Goal: Use online tool/utility: Utilize a website feature to perform a specific function

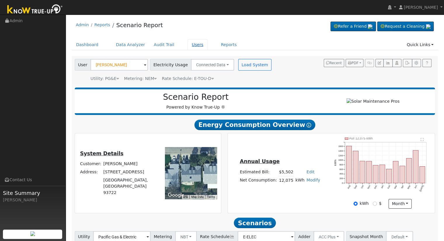
click at [189, 41] on link "Users" at bounding box center [197, 44] width 20 height 11
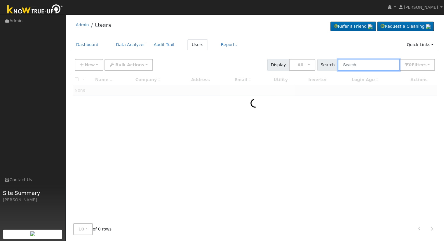
click at [367, 66] on input "text" at bounding box center [369, 65] width 62 height 12
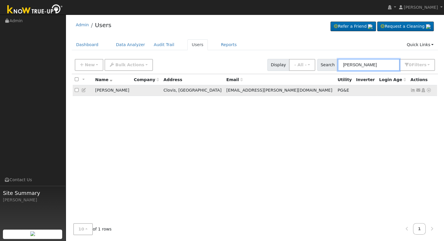
type input "martha roberts"
click at [429, 90] on icon at bounding box center [428, 90] width 5 height 4
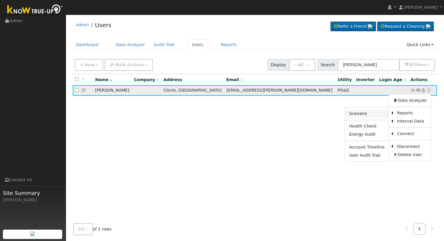
click at [378, 113] on link "Scenario" at bounding box center [366, 114] width 43 height 8
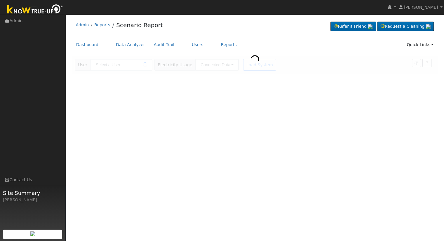
type input "Martha Roberts"
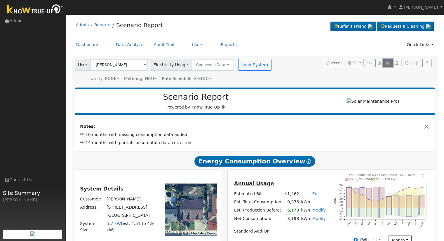
click at [389, 62] on icon "button" at bounding box center [387, 63] width 4 height 4
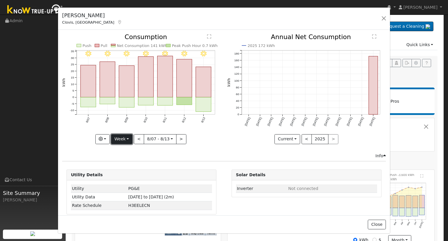
click at [118, 137] on button "Week" at bounding box center [121, 139] width 21 height 10
click at [125, 164] on link "Month" at bounding box center [131, 167] width 41 height 8
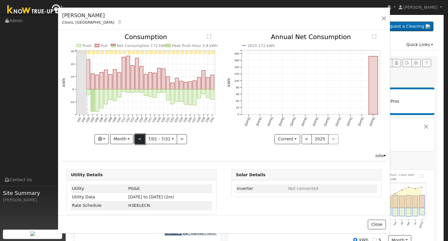
click at [137, 136] on button "<" at bounding box center [140, 139] width 10 height 10
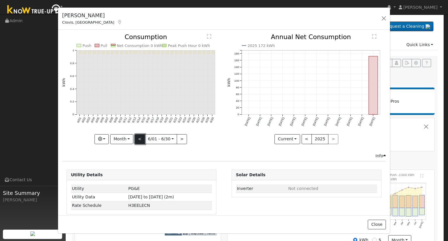
click at [137, 136] on button "<" at bounding box center [140, 139] width 10 height 10
click at [179, 137] on button ">" at bounding box center [182, 139] width 10 height 10
click at [179, 137] on div "6/30 - Clear 6/29 - Clear 6/28 - Clear 6/27 - Clear 6/26 - Clear 6/25 - Clear 6…" at bounding box center [141, 89] width 159 height 110
click at [179, 137] on button ">" at bounding box center [182, 139] width 10 height 10
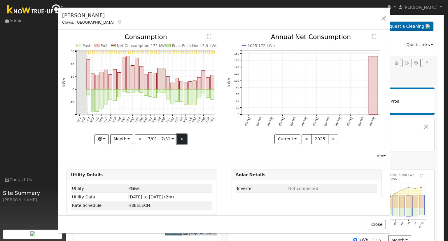
click at [179, 137] on button ">" at bounding box center [182, 139] width 10 height 10
type input "2025-08-01"
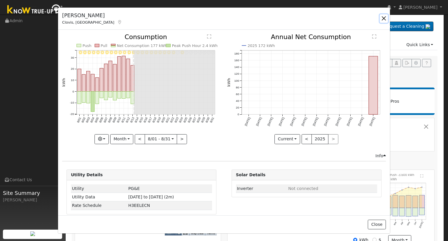
click at [382, 19] on button "button" at bounding box center [384, 18] width 8 height 8
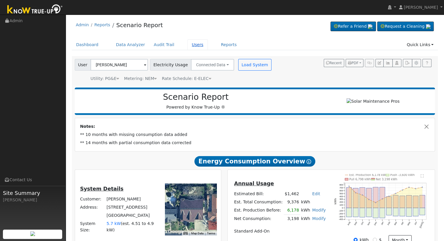
click at [187, 43] on link "Users" at bounding box center [197, 44] width 20 height 11
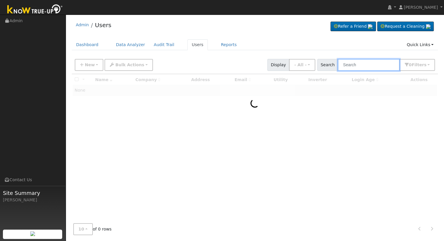
click at [366, 66] on input "text" at bounding box center [369, 65] width 62 height 12
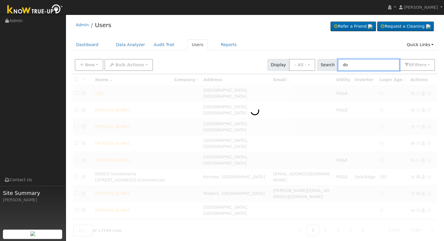
type input "d"
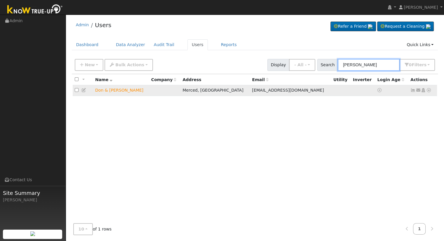
type input "staiger"
click at [427, 90] on icon at bounding box center [428, 90] width 5 height 4
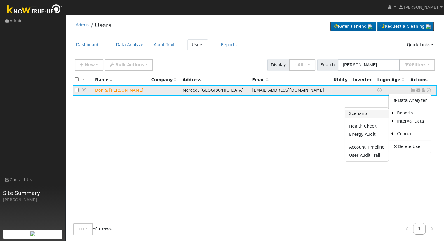
click at [372, 113] on link "Scenario" at bounding box center [366, 114] width 43 height 8
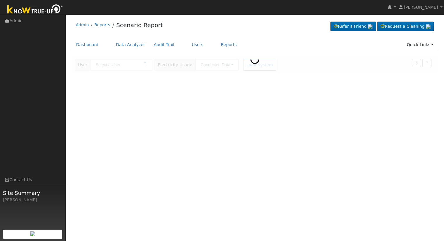
type input "Don & [PERSON_NAME]"
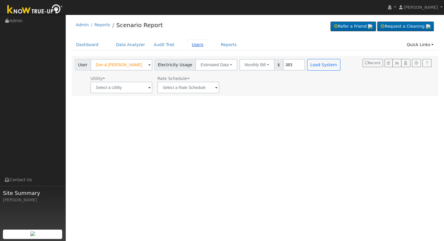
click at [190, 45] on link "Users" at bounding box center [197, 44] width 20 height 11
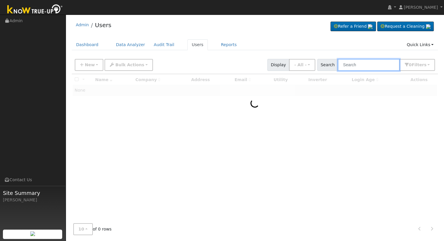
click at [374, 65] on input "text" at bounding box center [369, 65] width 62 height 12
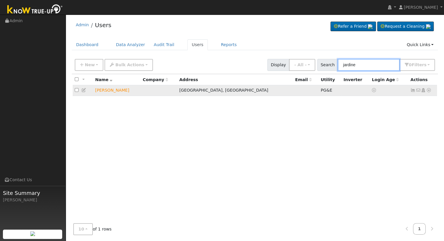
type input "jardine"
click at [429, 91] on icon at bounding box center [428, 90] width 5 height 4
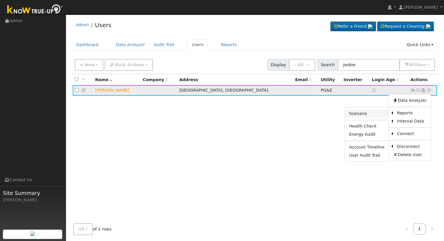
click at [368, 112] on link "Scenario" at bounding box center [366, 114] width 43 height 8
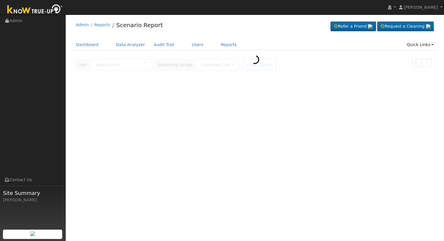
type input "[PERSON_NAME]"
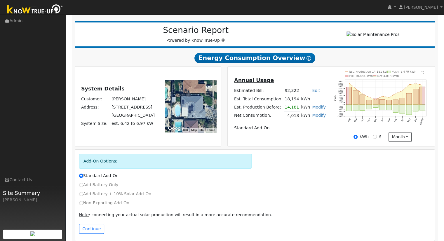
scroll to position [74, 0]
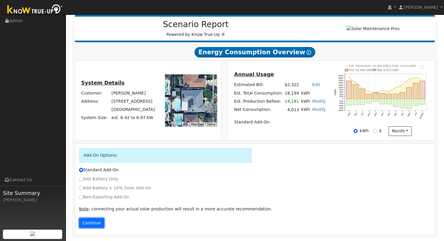
click at [90, 225] on button "Continue" at bounding box center [91, 223] width 25 height 10
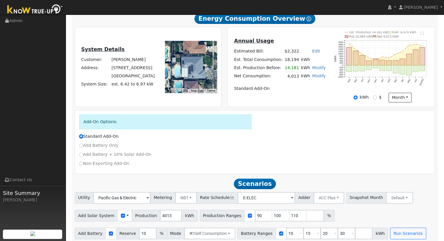
scroll to position [113, 0]
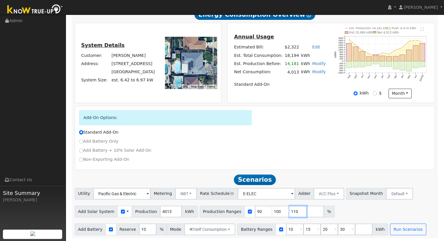
click at [289, 209] on input "110" at bounding box center [298, 212] width 18 height 12
type input "1"
type input "0"
click at [338, 227] on input "30" at bounding box center [347, 229] width 18 height 12
type input "3"
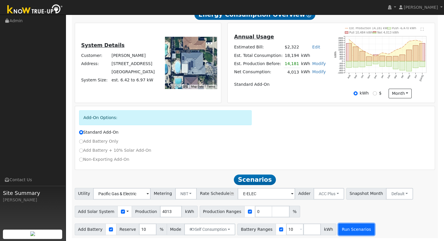
click at [351, 226] on button "Run Scenarios" at bounding box center [356, 229] width 36 height 12
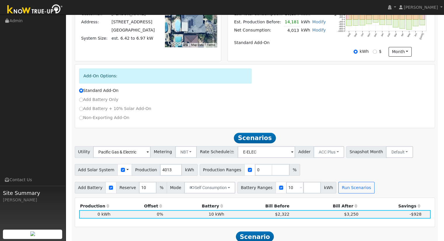
scroll to position [181, 0]
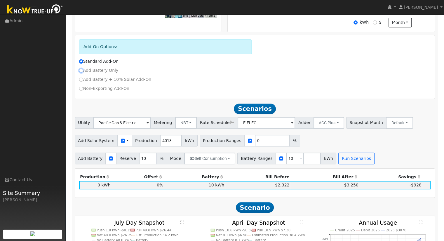
click at [82, 72] on input "Add Battery Only" at bounding box center [81, 71] width 4 height 4
radio input "true"
radio input "false"
type input "E-TOU-C"
checkbox input "false"
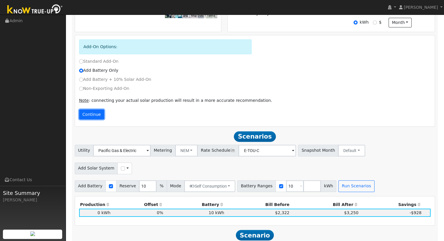
click at [90, 115] on button "Continue" at bounding box center [91, 114] width 25 height 10
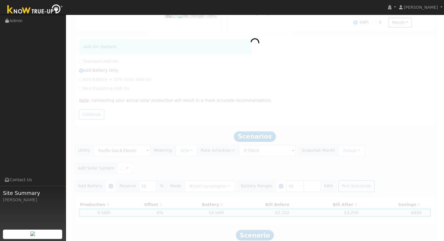
scroll to position [113, 0]
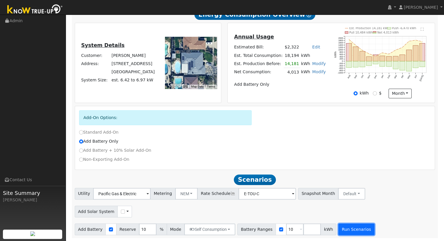
click at [338, 227] on button "Run Scenarios" at bounding box center [356, 229] width 36 height 12
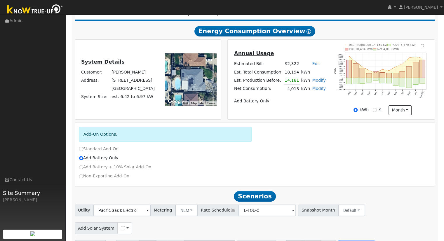
scroll to position [123, 0]
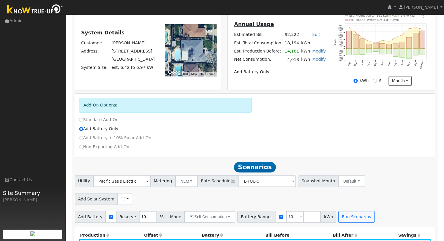
click at [228, 133] on div "Add Battery Only" at bounding box center [255, 130] width 358 height 9
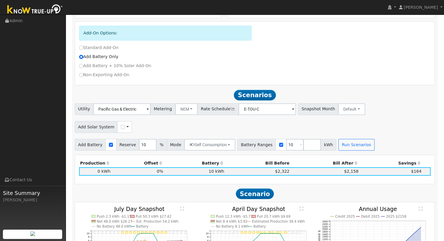
scroll to position [210, 0]
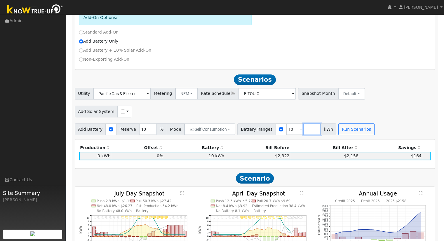
click at [303, 131] on input "number" at bounding box center [312, 129] width 18 height 12
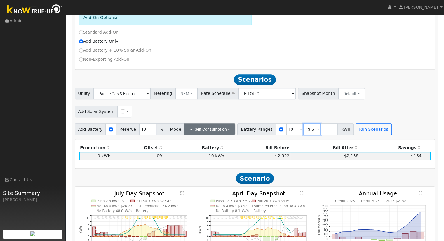
type input "13.5"
click at [207, 131] on button "Self Consumption" at bounding box center [209, 129] width 51 height 12
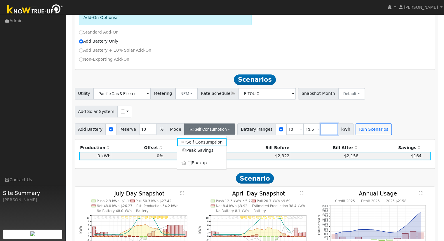
click at [320, 130] on input "number" at bounding box center [329, 129] width 18 height 12
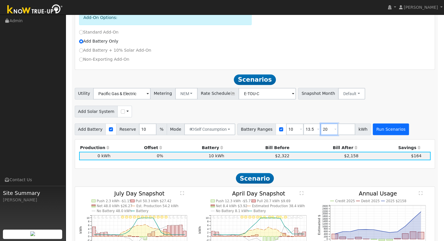
type input "20"
click at [373, 129] on button "Run Scenarios" at bounding box center [391, 129] width 36 height 12
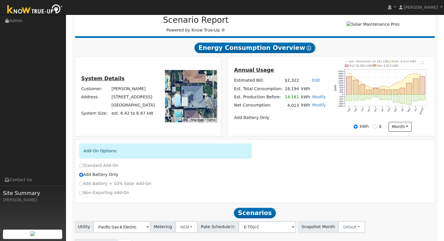
scroll to position [6, 0]
